Goal: Task Accomplishment & Management: Manage account settings

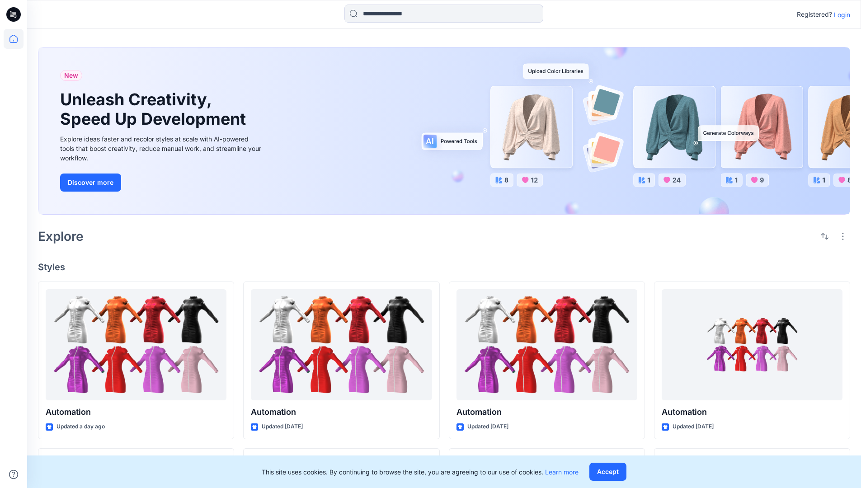
click at [839, 14] on p "Login" at bounding box center [842, 14] width 16 height 9
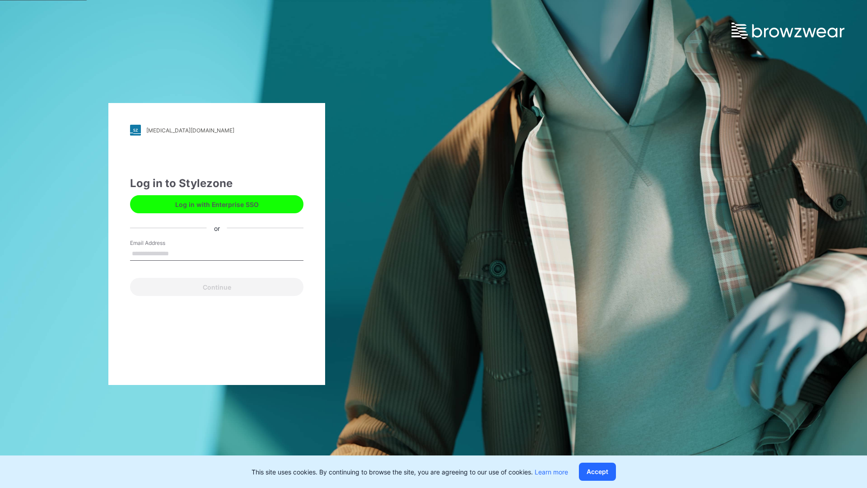
click at [178, 253] on input "Email Address" at bounding box center [216, 254] width 173 height 14
type input "**********"
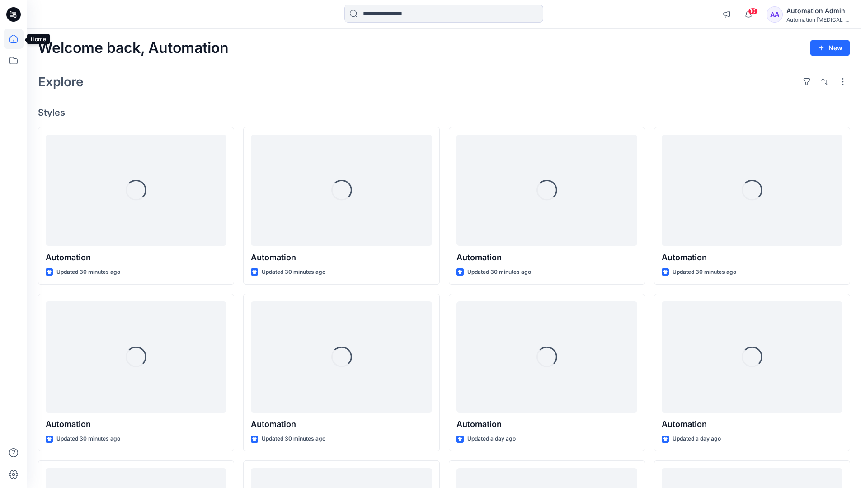
click at [17, 39] on icon at bounding box center [13, 39] width 8 height 8
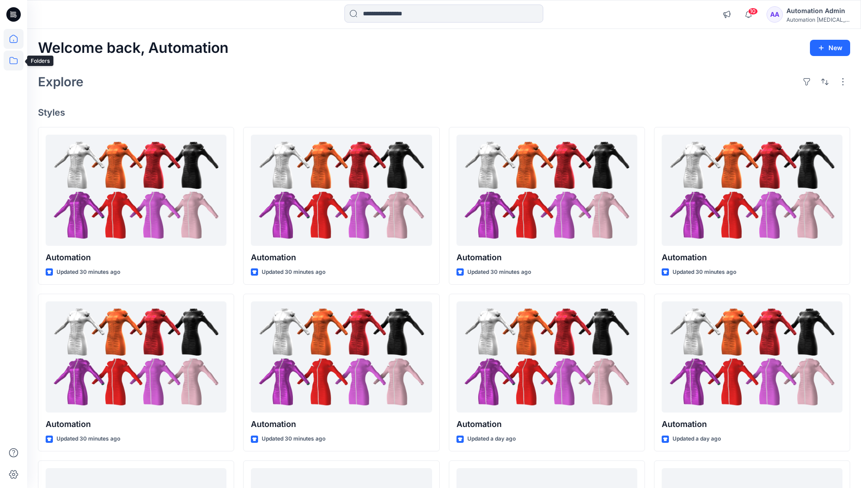
click at [15, 61] on icon at bounding box center [14, 61] width 20 height 20
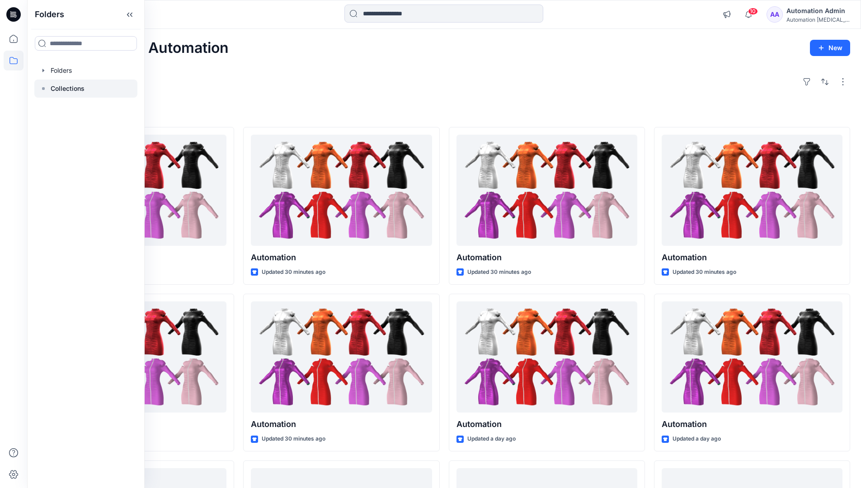
click at [67, 87] on p "Collections" at bounding box center [68, 88] width 34 height 11
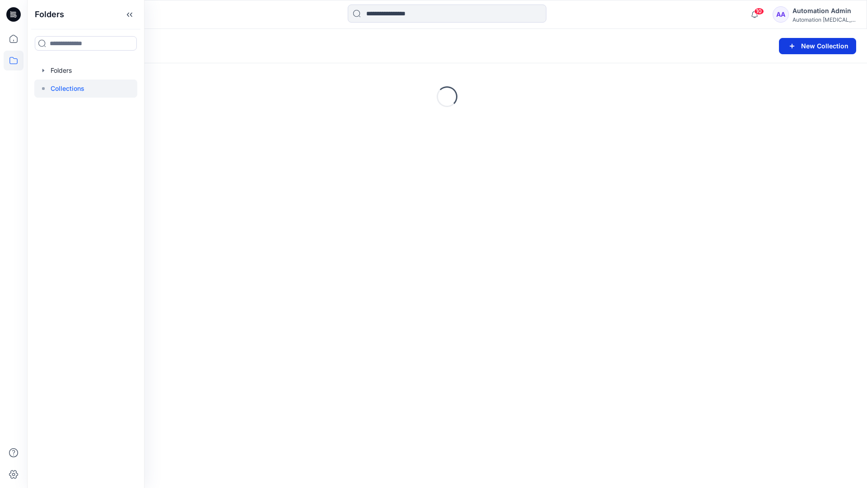
click at [806, 47] on button "New Collection" at bounding box center [817, 46] width 77 height 16
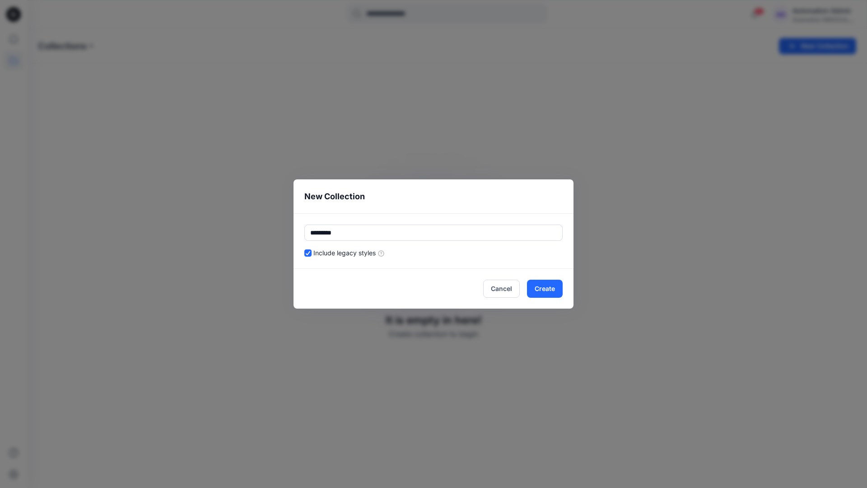
type input "*********"
click at [463, 251] on div "Include legacy styles" at bounding box center [433, 252] width 258 height 9
click at [504, 287] on button "Cancel" at bounding box center [501, 289] width 37 height 18
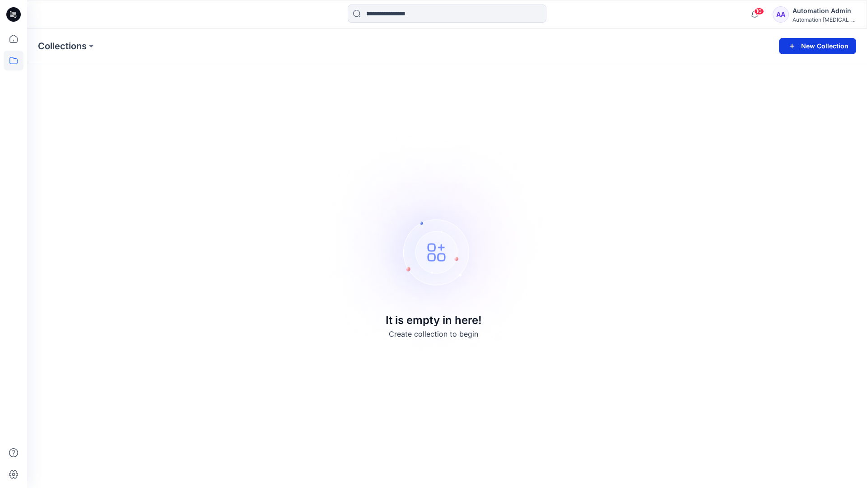
click at [823, 45] on button "New Collection" at bounding box center [817, 46] width 77 height 16
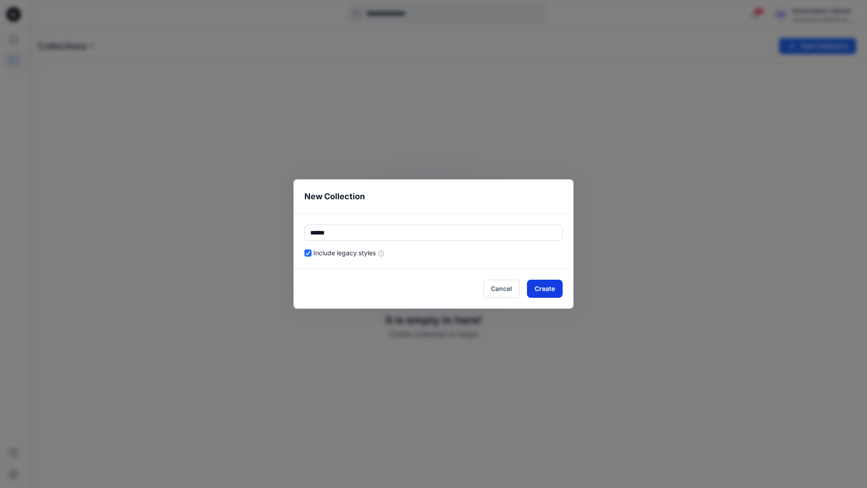
type input "******"
click at [554, 287] on button "Create" at bounding box center [545, 289] width 36 height 18
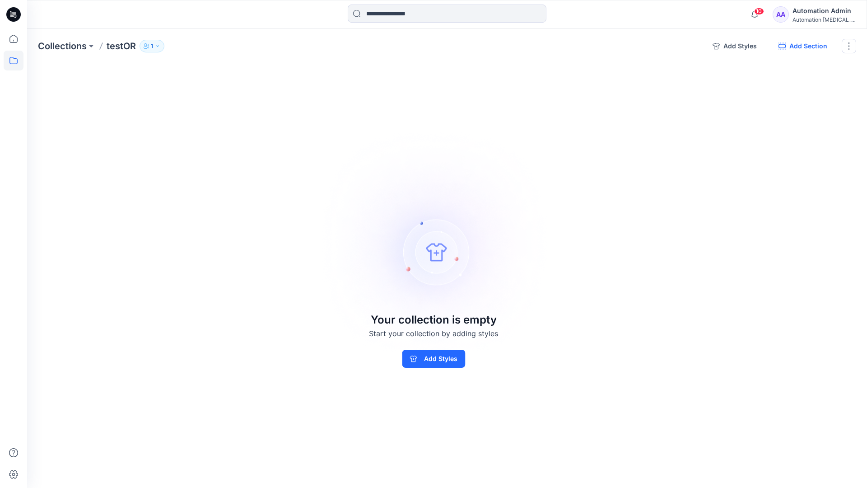
click at [807, 47] on button "Add Section" at bounding box center [803, 46] width 63 height 14
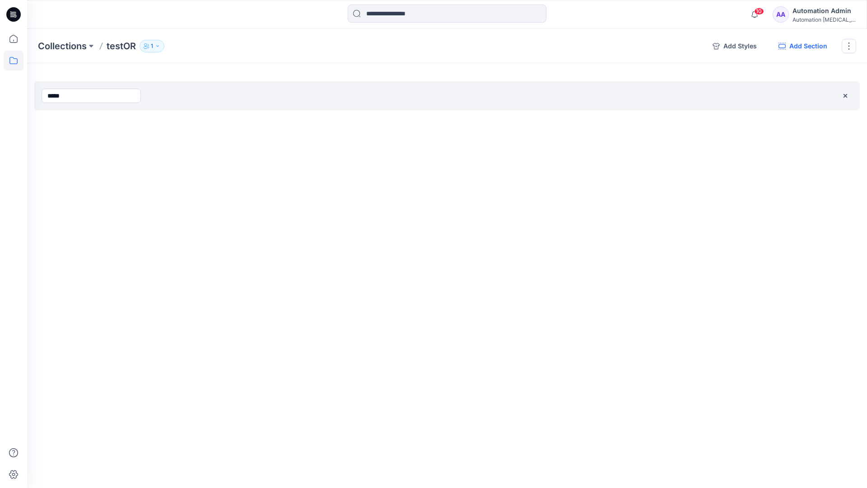
type input "*****"
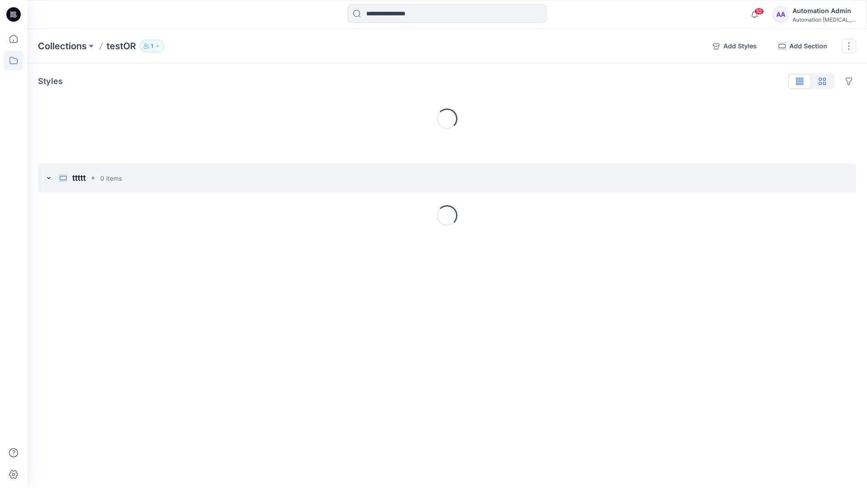
click at [823, 82] on icon "button" at bounding box center [822, 81] width 7 height 7
click at [800, 82] on icon "button" at bounding box center [800, 80] width 2 height 5
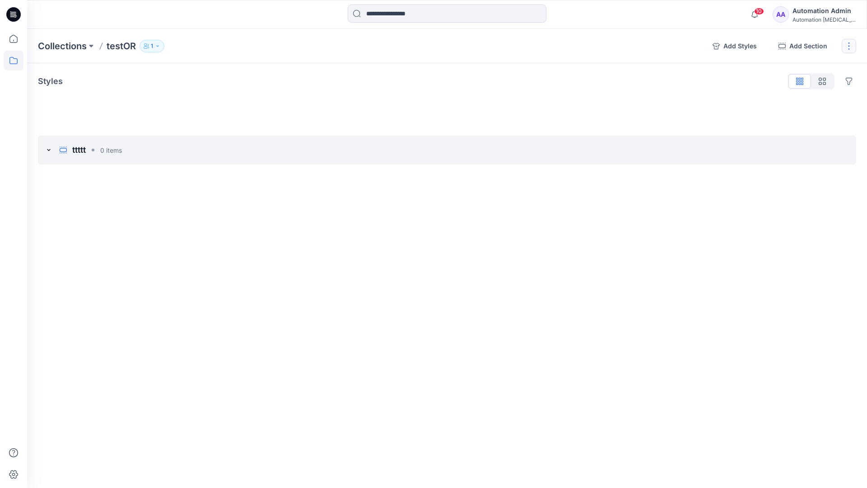
click at [848, 47] on button "button" at bounding box center [849, 46] width 14 height 14
click at [801, 82] on button "Clone Collection" at bounding box center [806, 87] width 98 height 17
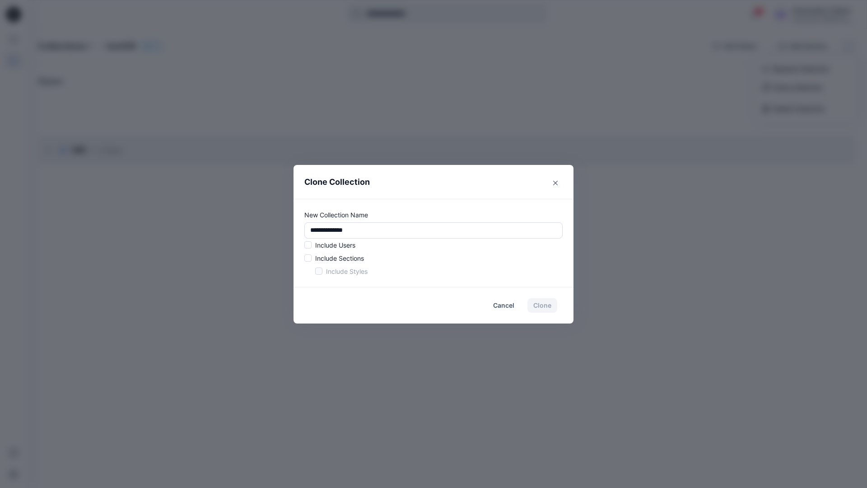
click at [334, 243] on p "Include Users" at bounding box center [335, 244] width 40 height 9
click at [310, 247] on span at bounding box center [307, 244] width 7 height 7
click at [310, 258] on span at bounding box center [307, 257] width 7 height 7
click at [318, 272] on span at bounding box center [318, 270] width 7 height 7
click at [545, 308] on button "Clone" at bounding box center [543, 305] width 30 height 14
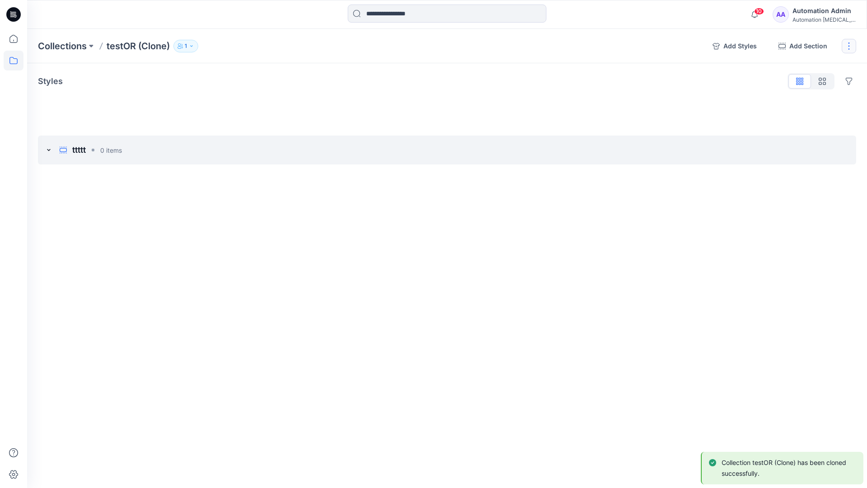
click at [852, 45] on button "button" at bounding box center [849, 46] width 14 height 14
click at [806, 109] on button "Delete Collection" at bounding box center [806, 108] width 98 height 17
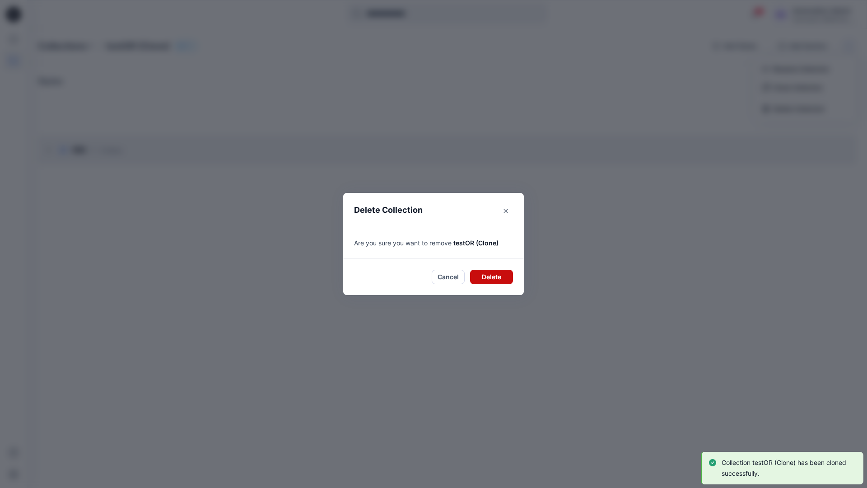
click at [486, 275] on button "Delete" at bounding box center [491, 277] width 43 height 14
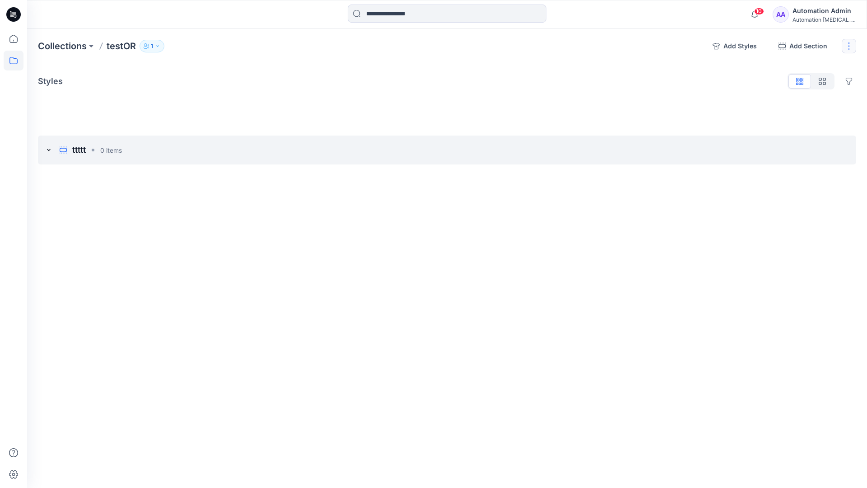
click at [848, 46] on button "button" at bounding box center [849, 46] width 14 height 14
click at [787, 112] on button "Delete Collection" at bounding box center [806, 108] width 98 height 17
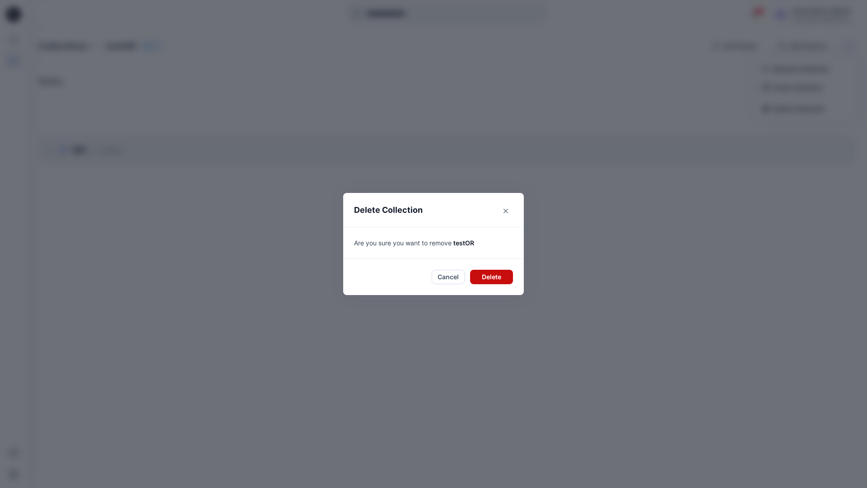
click at [495, 279] on button "Delete" at bounding box center [491, 277] width 43 height 14
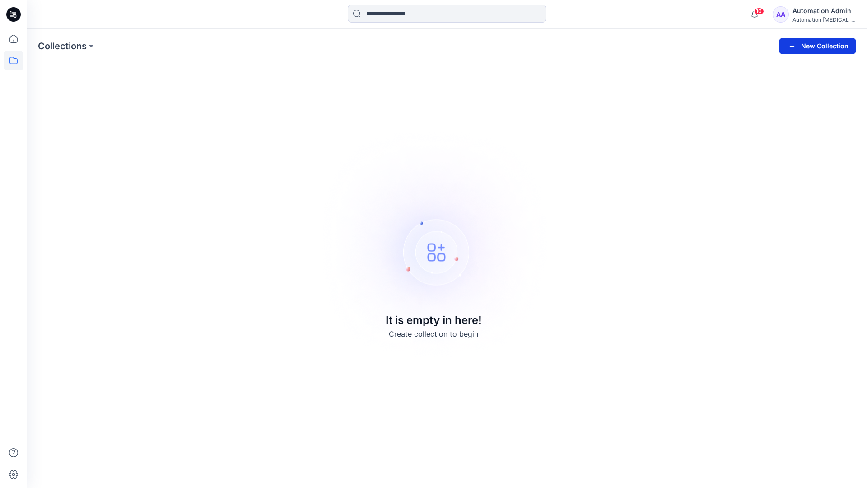
click at [826, 48] on button "New Collection" at bounding box center [817, 46] width 77 height 16
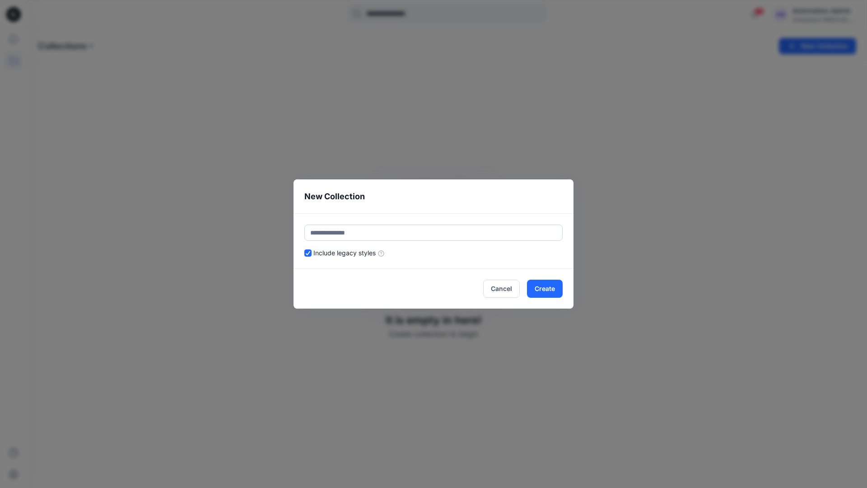
click at [404, 232] on input "text" at bounding box center [433, 233] width 258 height 16
type input "******"
click at [481, 202] on header "New Collection" at bounding box center [434, 196] width 280 height 34
click at [554, 291] on button "Create" at bounding box center [545, 289] width 36 height 18
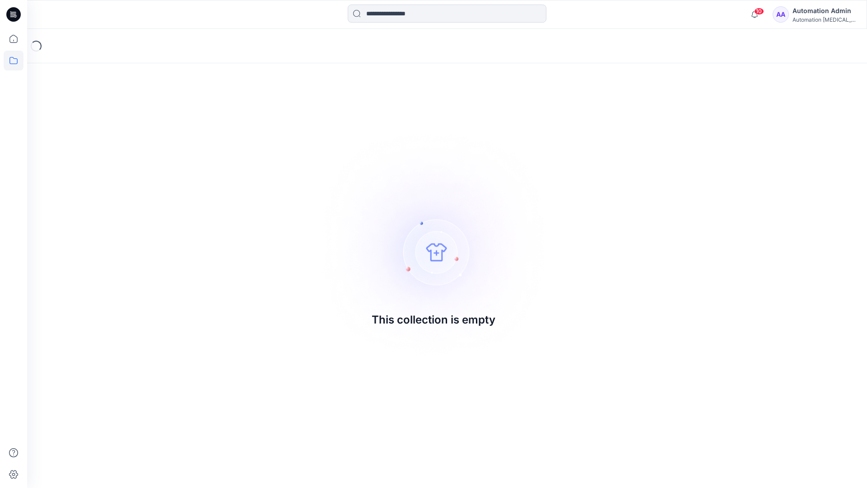
drag, startPoint x: 554, startPoint y: 291, endPoint x: 382, endPoint y: 247, distance: 178.3
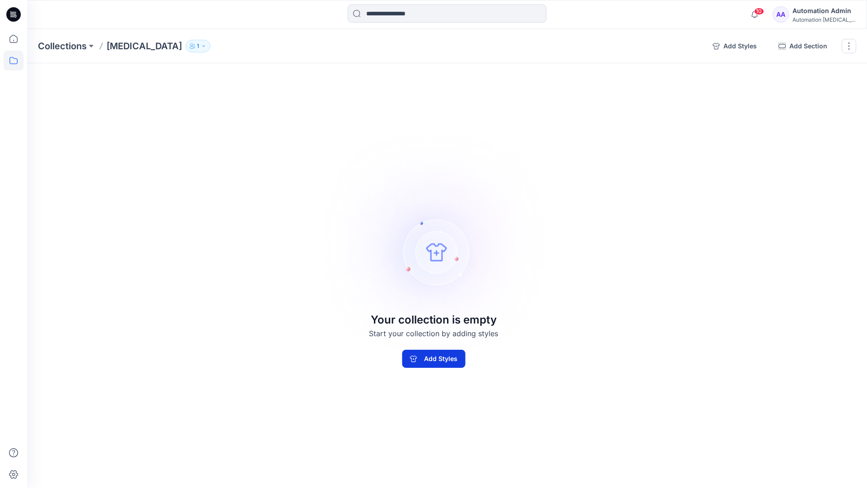
click at [416, 364] on button "Add Styles" at bounding box center [433, 359] width 63 height 18
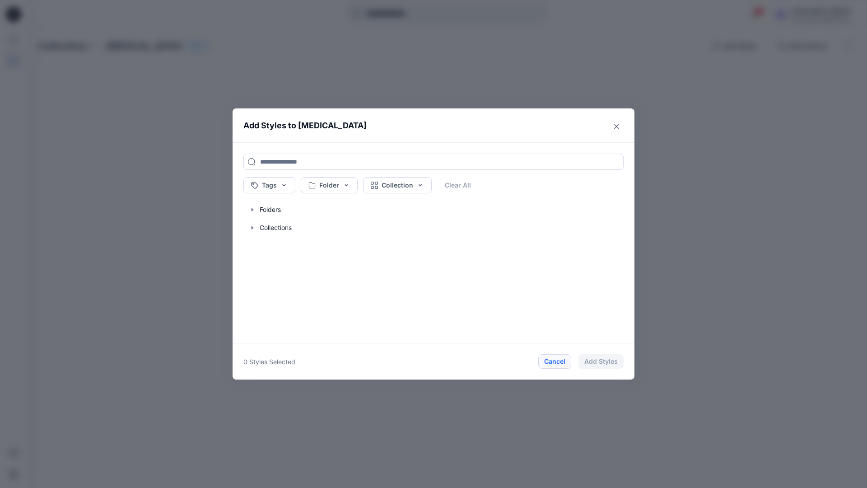
click at [554, 362] on button "Cancel" at bounding box center [555, 361] width 33 height 14
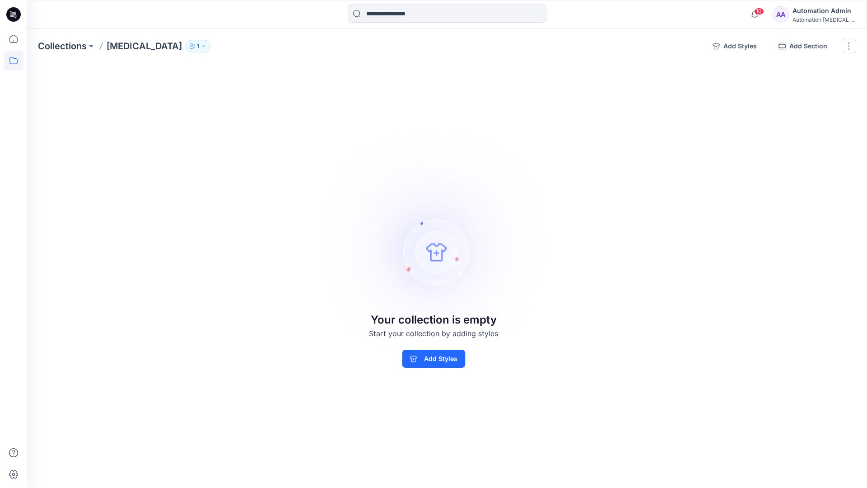
click at [838, 10] on div "Automation Admin" at bounding box center [824, 10] width 63 height 11
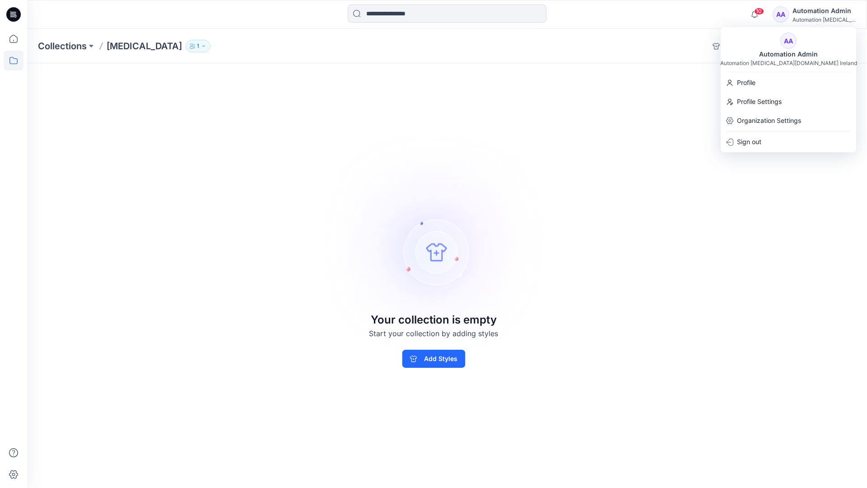
click at [639, 90] on div "Collections Testim 1 Add Styles Add Section Rename Collection Clone Collection …" at bounding box center [447, 258] width 840 height 459
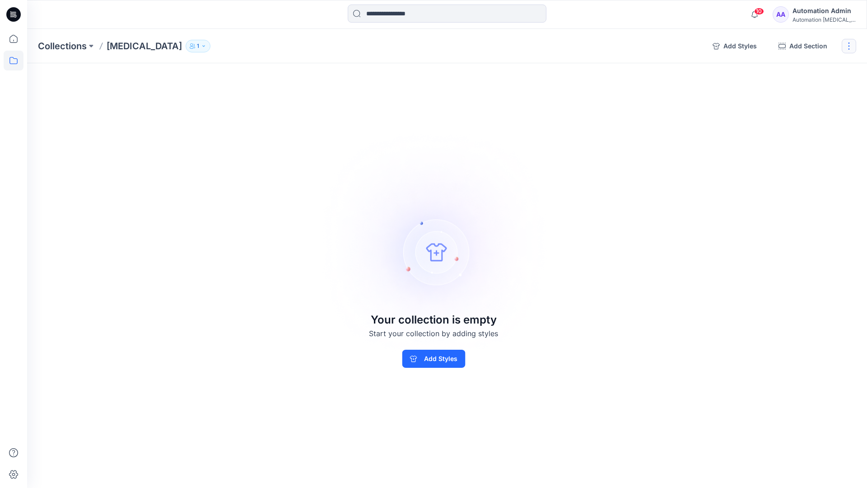
click at [848, 49] on button "button" at bounding box center [849, 46] width 14 height 14
click at [797, 108] on button "Delete Collection" at bounding box center [806, 108] width 98 height 17
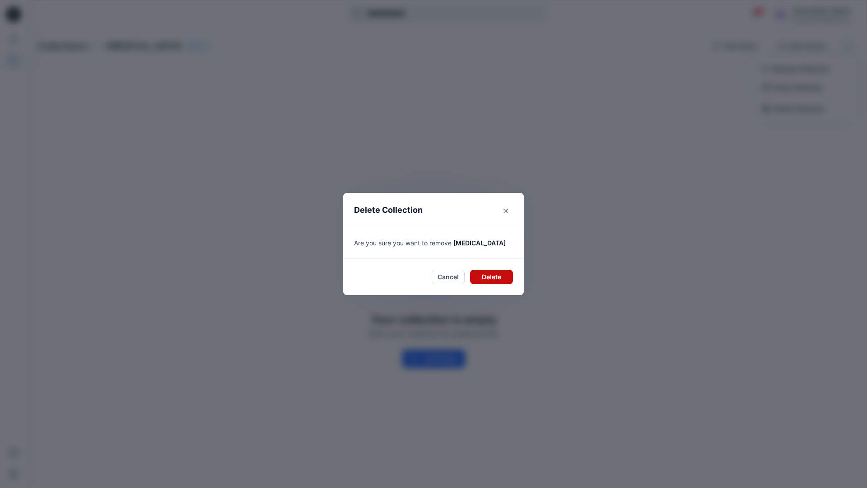
click at [485, 277] on button "Delete" at bounding box center [491, 277] width 43 height 14
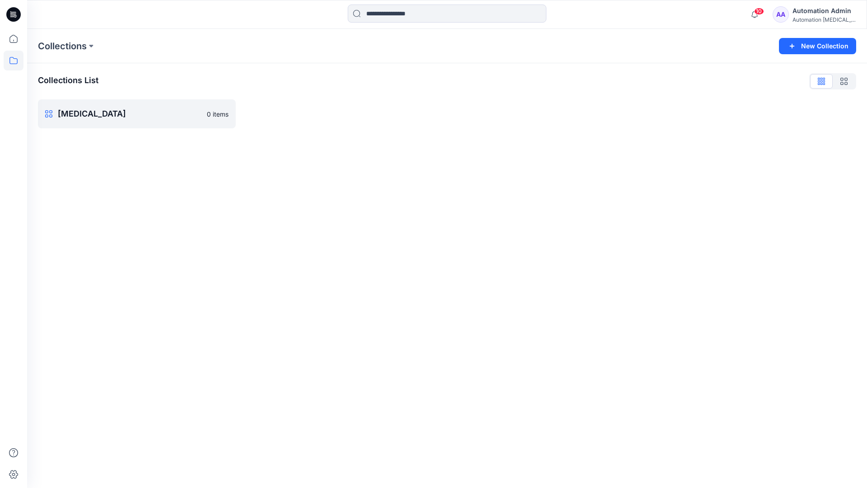
click at [809, 15] on div "Automation Admin" at bounding box center [824, 10] width 63 height 11
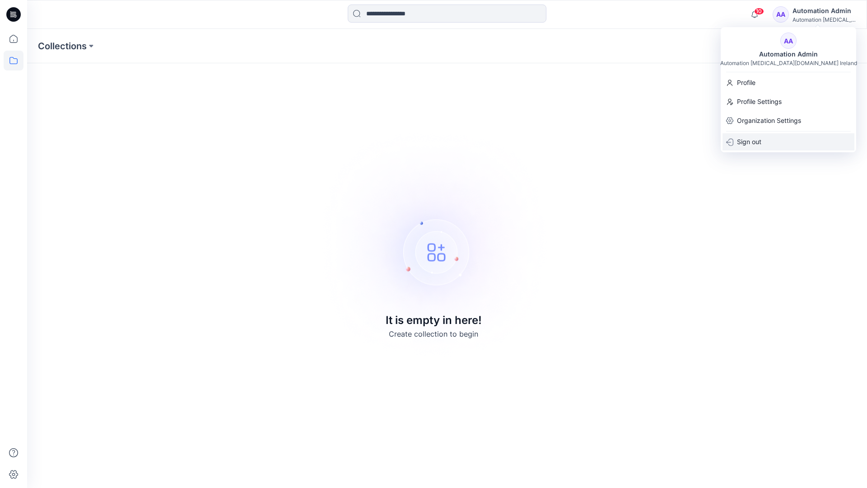
click at [762, 139] on p "Sign out" at bounding box center [749, 141] width 24 height 17
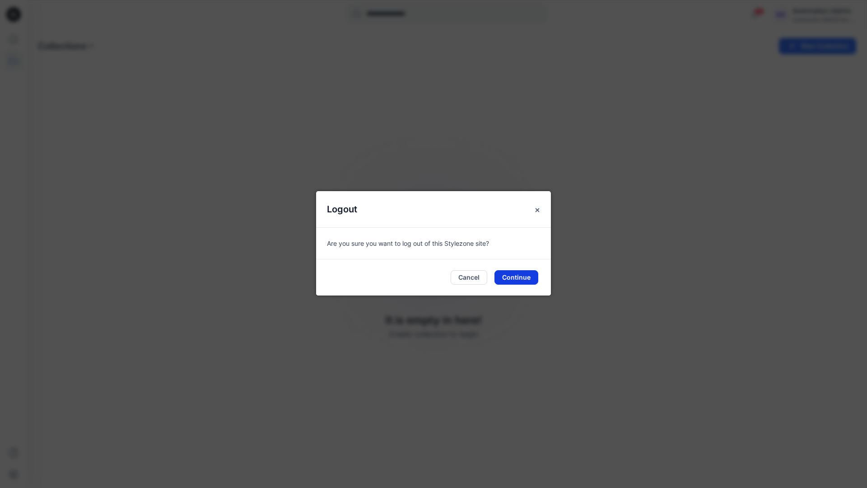
click at [516, 277] on button "Continue" at bounding box center [517, 277] width 44 height 14
